Goal: Contribute content: Contribute content

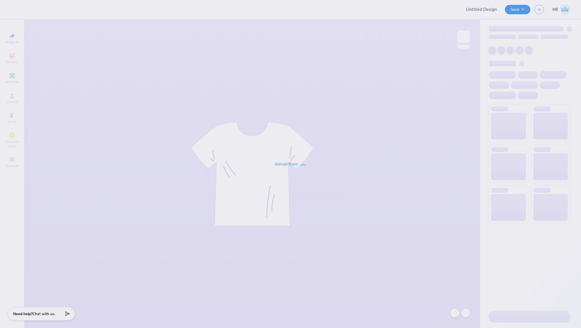
type input "[PERSON_NAME] : [US_STATE][GEOGRAPHIC_DATA]"
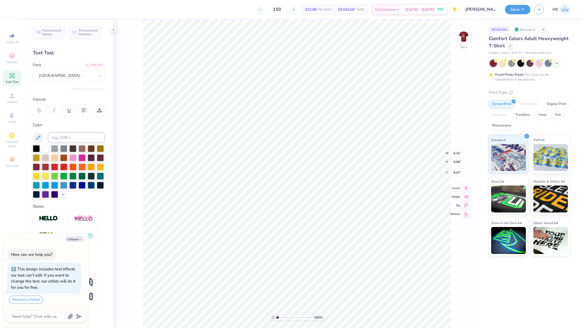
type textarea "x"
type input "10.00"
type input "3.54"
type input "4.17"
type textarea "x"
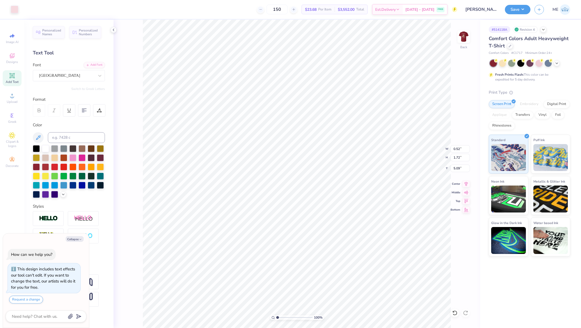
type input "1.57"
type input "2.81"
type input "4.59"
click at [452, 313] on div at bounding box center [455, 312] width 9 height 9
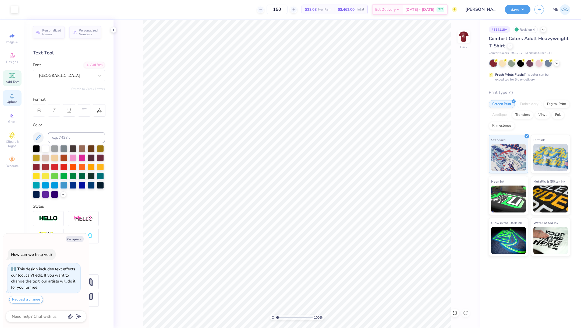
click at [15, 100] on span "Upload" at bounding box center [12, 102] width 11 height 4
click at [9, 93] on icon at bounding box center [12, 95] width 6 height 6
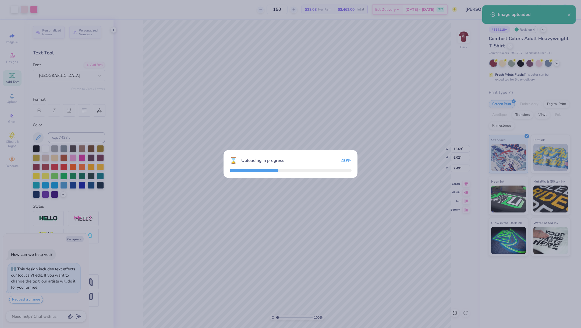
type textarea "x"
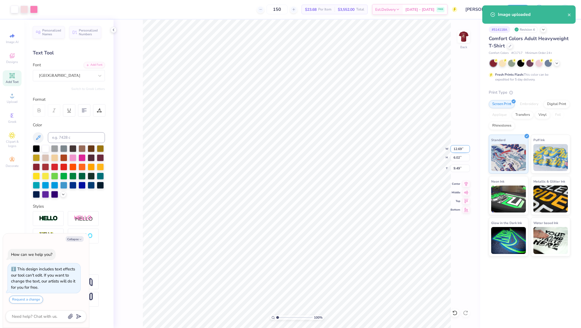
click at [458, 149] on input "12.69" at bounding box center [460, 149] width 19 height 8
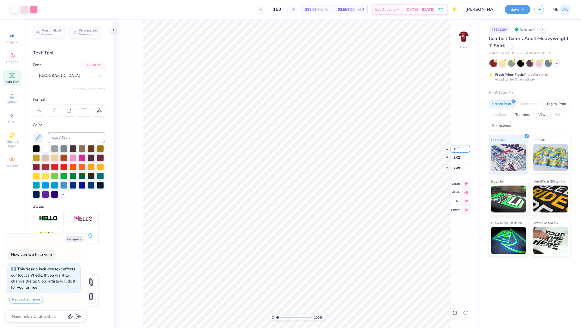
type input "10"
type textarea "x"
type input "10.00"
type input "4.74"
click at [465, 182] on icon at bounding box center [466, 183] width 3 height 5
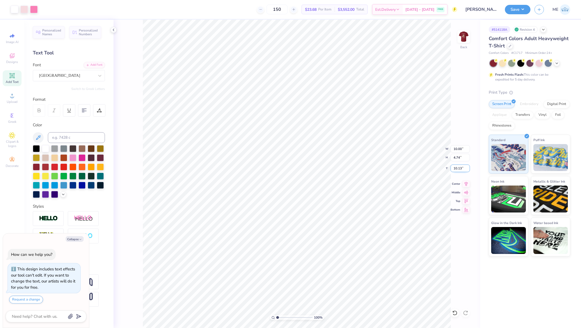
click at [461, 168] on input "10.13" at bounding box center [460, 168] width 19 height 8
type input "3"
type textarea "x"
type input "3.00"
type textarea "x"
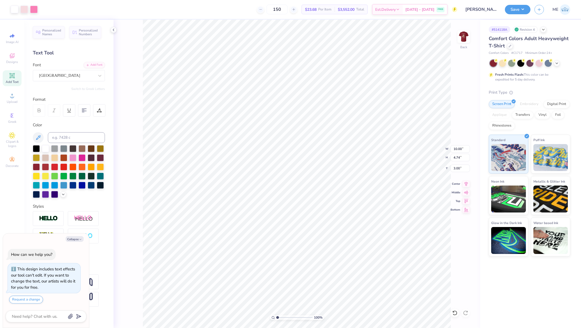
type input "6.41"
type input "0.96"
type input "8.07"
type textarea "x"
type input "7.41"
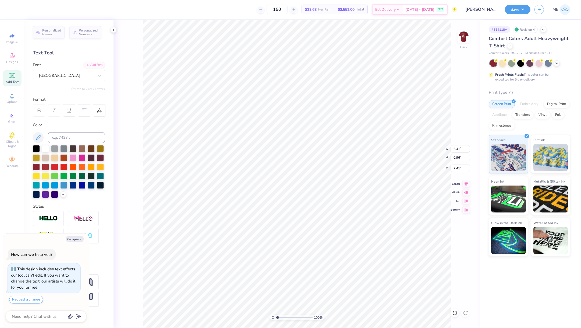
type textarea "x"
type input "7.48"
type textarea "x"
type input "2.67"
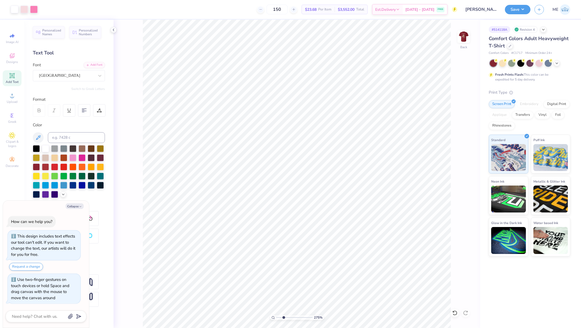
type textarea "x"
drag, startPoint x: 279, startPoint y: 317, endPoint x: 284, endPoint y: 317, distance: 5.1
click at [284, 317] on input "range" at bounding box center [294, 317] width 36 height 5
drag, startPoint x: 283, startPoint y: 318, endPoint x: 275, endPoint y: 315, distance: 8.4
type input "1"
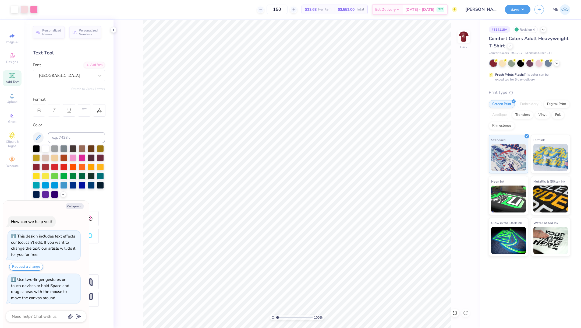
click at [276, 315] on input "range" at bounding box center [294, 317] width 36 height 5
click at [470, 33] on img at bounding box center [464, 37] width 22 height 22
click at [463, 41] on img at bounding box center [464, 37] width 22 height 22
click at [14, 100] on span "Upload" at bounding box center [12, 102] width 11 height 4
click at [10, 98] on icon at bounding box center [12, 95] width 6 height 6
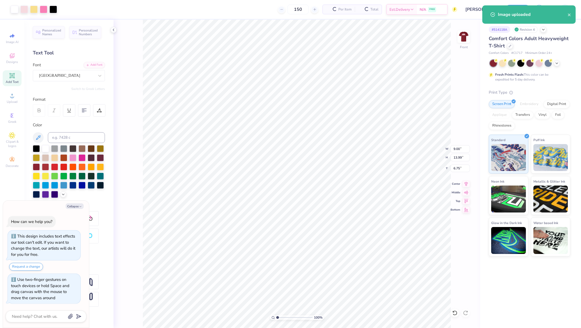
type textarea "x"
click at [460, 157] on input "13.99" at bounding box center [460, 158] width 19 height 8
type input "15"
type textarea "x"
type input "9.65"
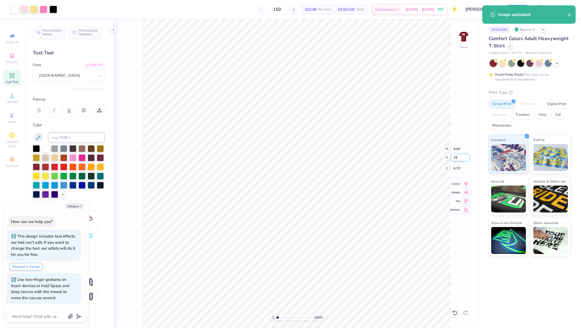
type input "15.00"
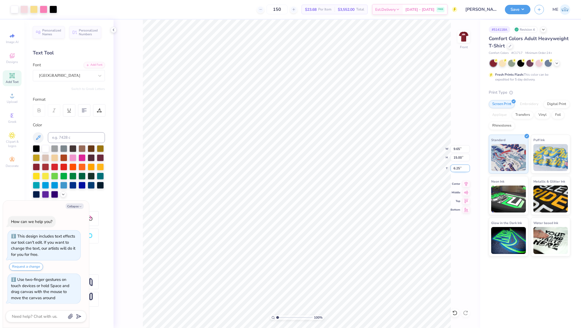
click at [461, 168] on input "6.25" at bounding box center [460, 168] width 19 height 8
type input "3"
type textarea "x"
type input "3.00"
click at [468, 181] on icon at bounding box center [466, 183] width 3 height 5
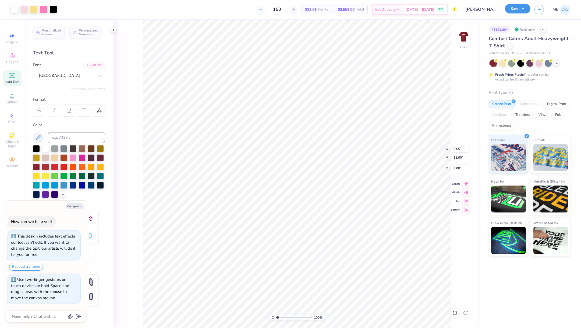
click at [515, 12] on button "Save" at bounding box center [518, 8] width 26 height 9
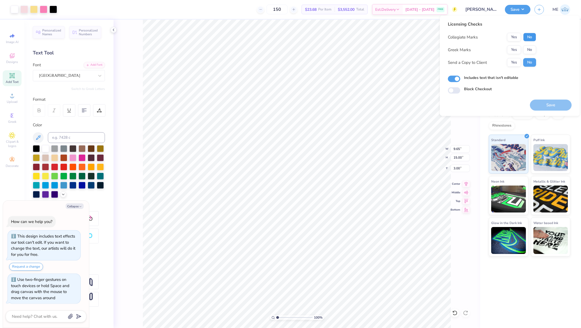
click at [531, 36] on button "No" at bounding box center [529, 37] width 13 height 9
click at [515, 37] on button "Yes" at bounding box center [514, 37] width 14 height 9
click at [527, 50] on button "No" at bounding box center [529, 49] width 13 height 9
click at [539, 101] on button "Save" at bounding box center [551, 105] width 42 height 11
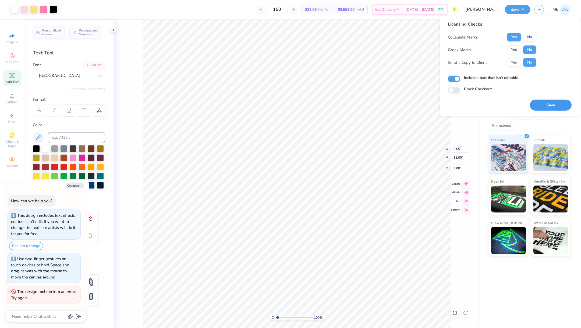
click at [539, 100] on button "Save" at bounding box center [551, 105] width 42 height 11
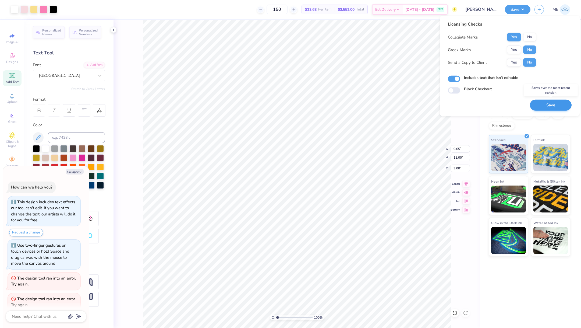
scroll to position [7, 0]
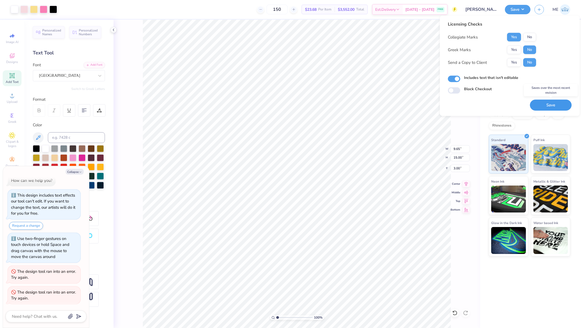
click at [539, 100] on button "Save" at bounding box center [551, 105] width 42 height 11
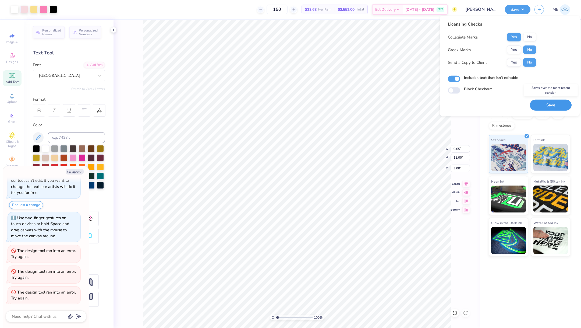
click at [539, 100] on button "Save" at bounding box center [551, 105] width 42 height 11
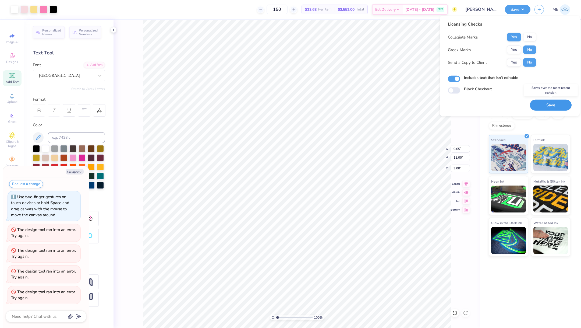
click at [539, 100] on button "Save" at bounding box center [551, 105] width 42 height 11
click at [539, 100] on div "Saving..." at bounding box center [551, 105] width 42 height 11
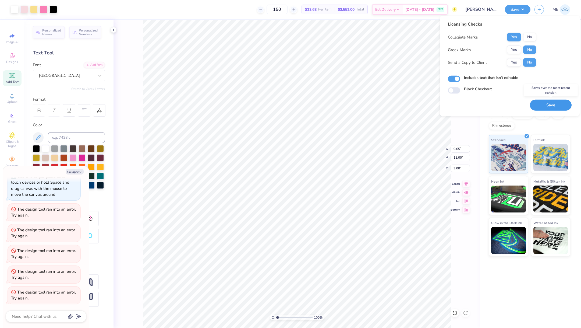
click at [539, 100] on button "Save" at bounding box center [551, 105] width 42 height 11
type textarea "x"
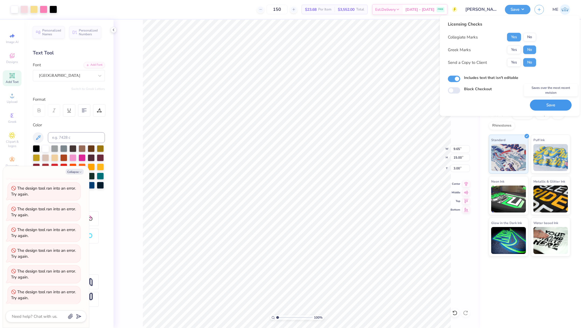
click at [539, 100] on button "Save" at bounding box center [551, 105] width 42 height 11
